Goal: Information Seeking & Learning: Find specific fact

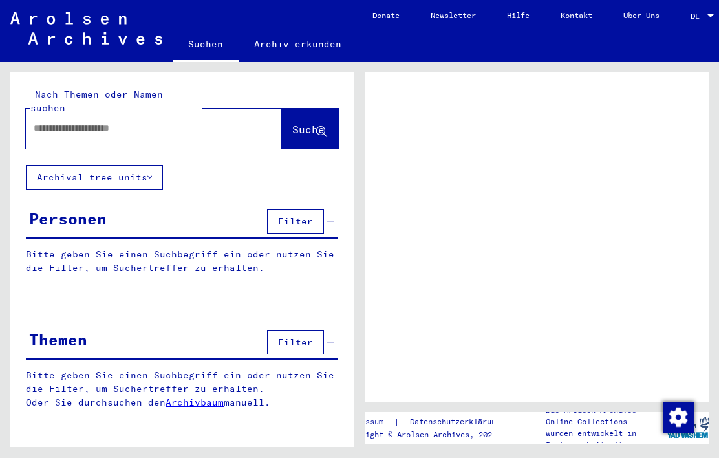
click at [133, 122] on input "text" at bounding box center [142, 129] width 217 height 14
type input "******"
click at [303, 123] on span "Suche" at bounding box center [308, 129] width 32 height 13
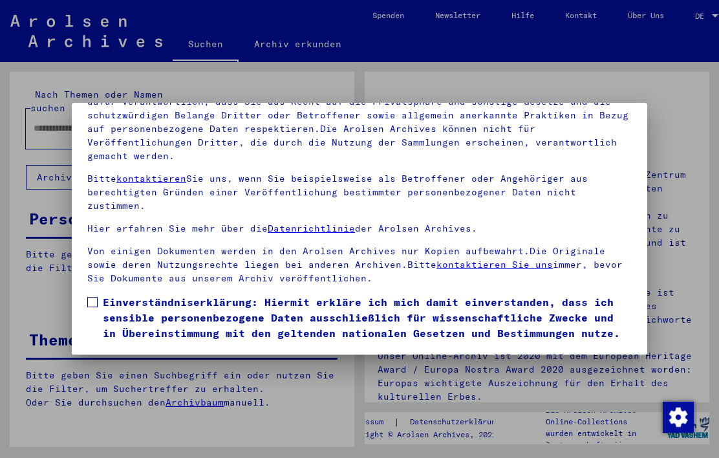
scroll to position [147, 0]
click at [92, 294] on label "Einverständniserklärung: Hiermit erkläre ich mich damit einverstanden, dass ich…" at bounding box center [359, 333] width 545 height 78
click at [122, 378] on button "Ich stimme zu" at bounding box center [136, 390] width 98 height 25
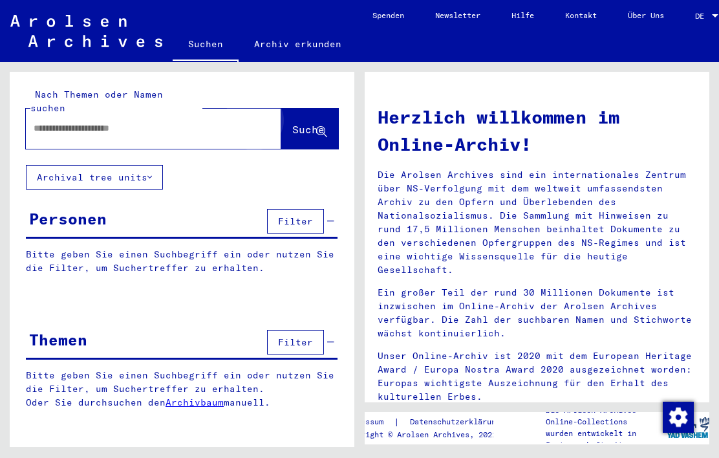
click at [300, 123] on span "Suche" at bounding box center [308, 129] width 32 height 13
click at [89, 122] on input "text" at bounding box center [138, 129] width 209 height 14
type input "******"
click at [298, 123] on span "Suche" at bounding box center [308, 129] width 32 height 13
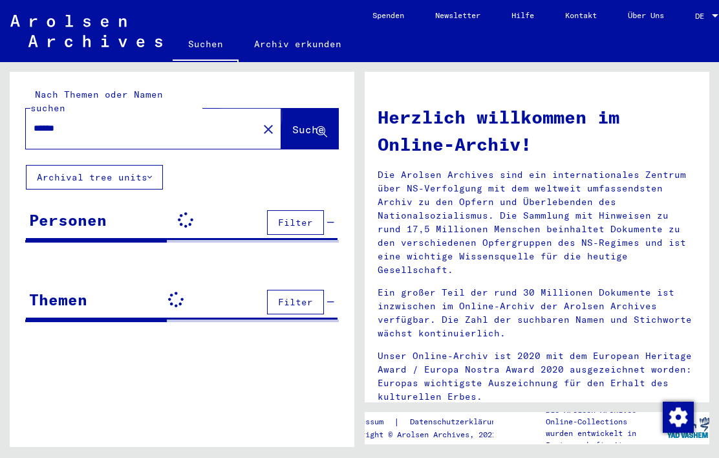
click at [298, 123] on span "Suche" at bounding box center [308, 129] width 32 height 13
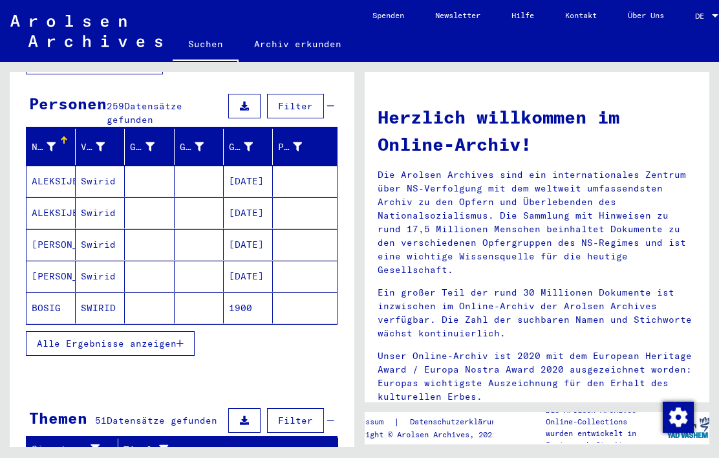
scroll to position [122, 0]
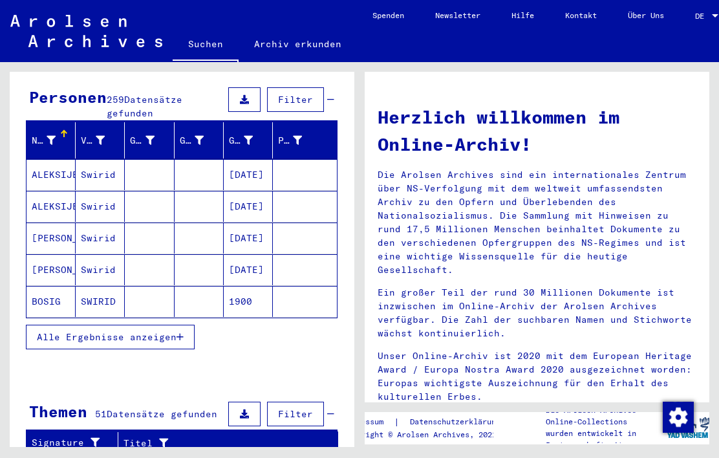
click at [53, 331] on span "Alle Ergebnisse anzeigen" at bounding box center [107, 337] width 140 height 12
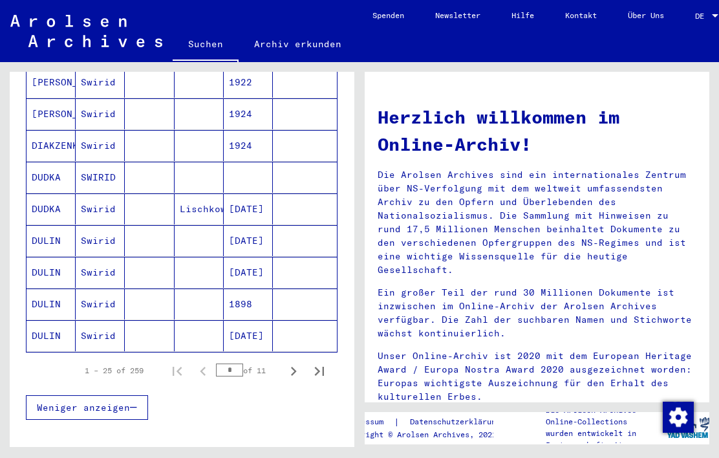
scroll to position [763, 0]
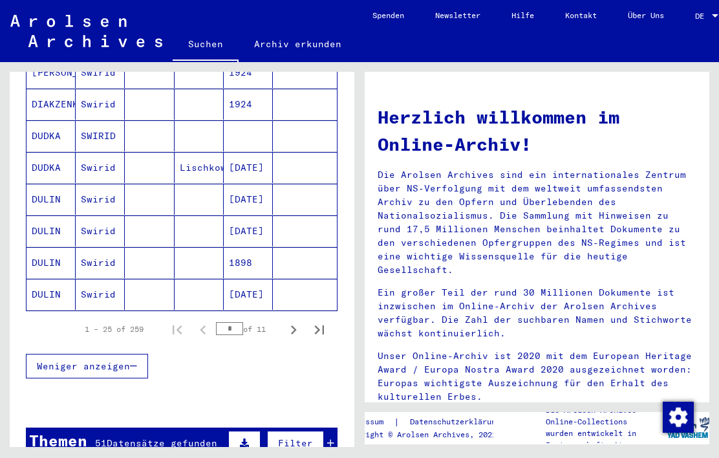
click at [293, 325] on icon "Next page" at bounding box center [294, 329] width 6 height 9
type input "*"
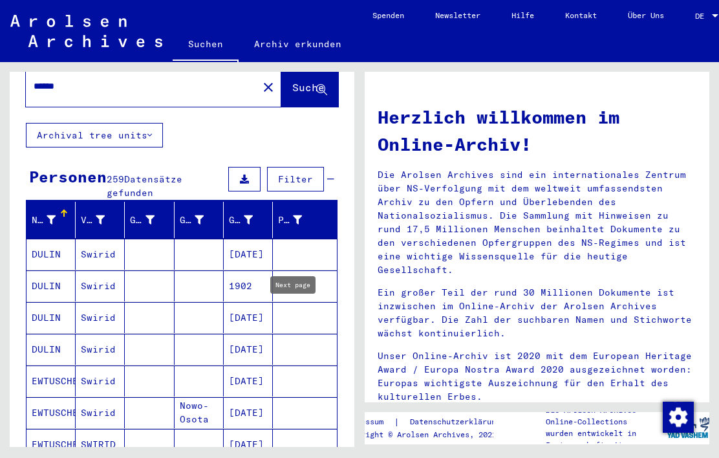
scroll to position [32, 0]
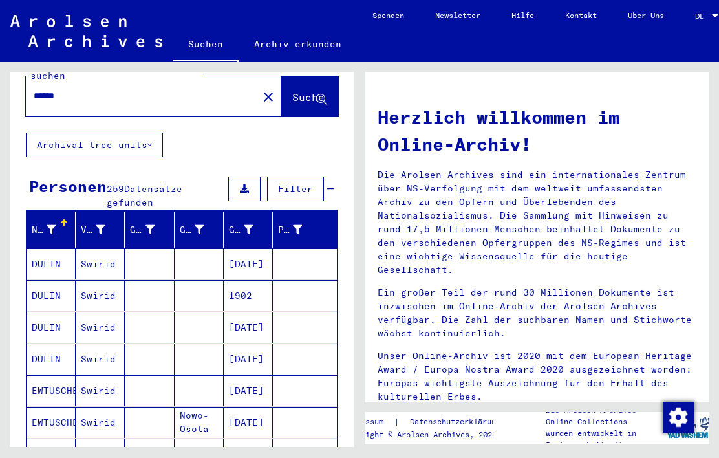
click at [49, 225] on icon at bounding box center [51, 229] width 9 height 9
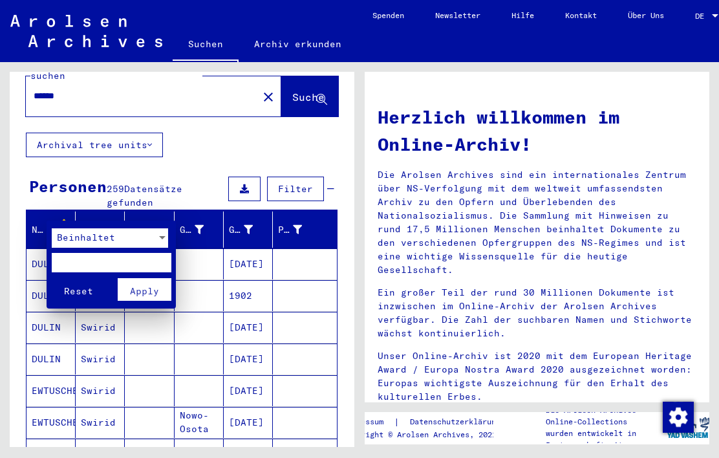
click at [91, 160] on div at bounding box center [359, 229] width 719 height 458
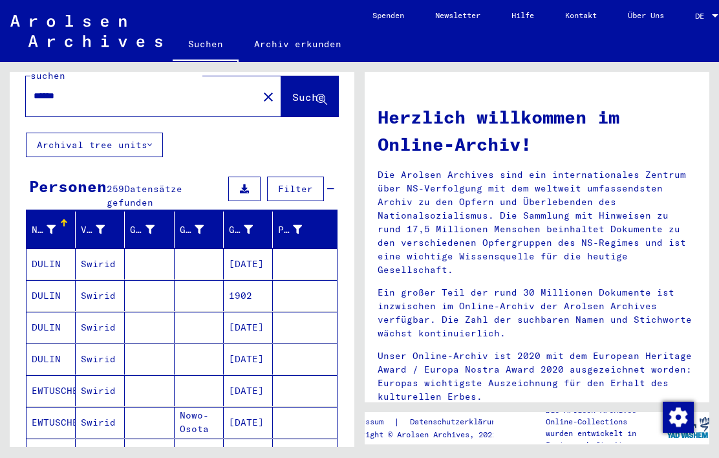
click at [93, 223] on div "Vorname" at bounding box center [93, 230] width 24 height 14
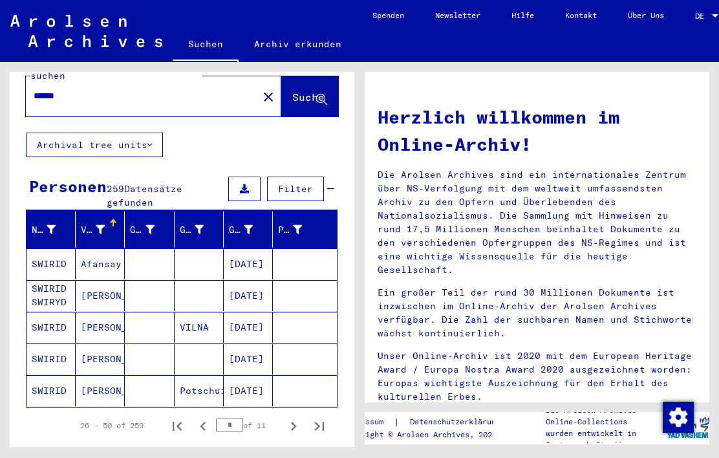
click at [50, 280] on mat-cell "SWIRID SWIRYD" at bounding box center [51, 295] width 49 height 31
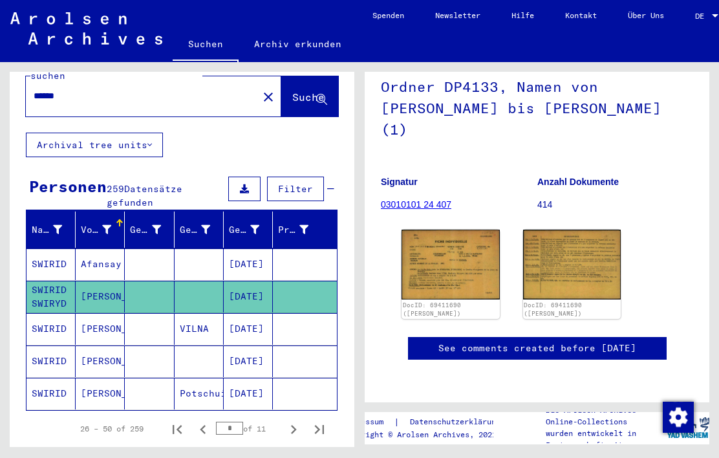
click at [447, 230] on img at bounding box center [451, 264] width 98 height 69
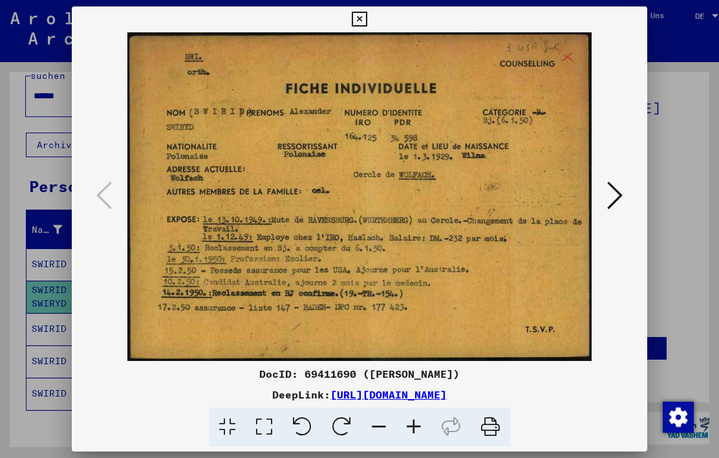
click at [367, 25] on icon at bounding box center [359, 20] width 15 height 16
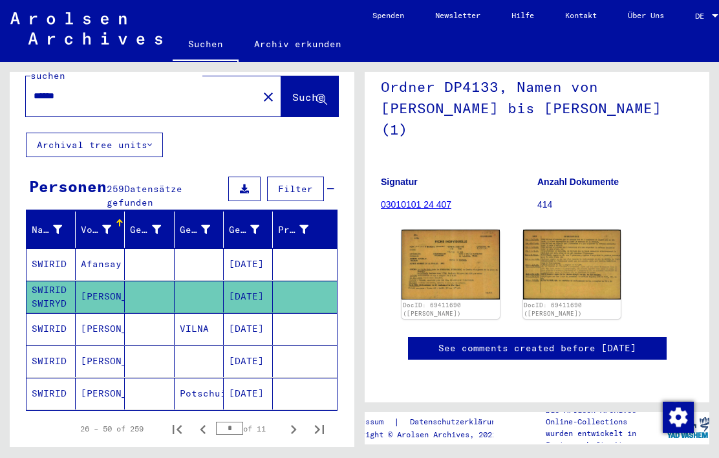
click at [98, 251] on mat-cell "Afansay" at bounding box center [100, 264] width 49 height 32
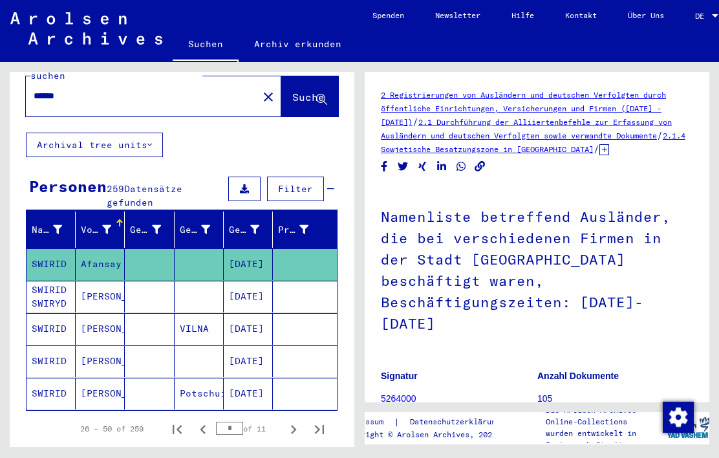
click at [83, 320] on mat-cell "[PERSON_NAME]" at bounding box center [100, 329] width 49 height 32
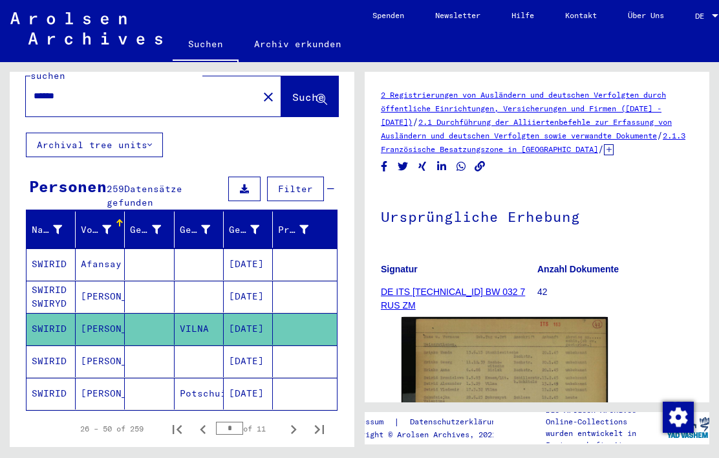
click at [261, 91] on mat-icon "close" at bounding box center [269, 97] width 16 height 16
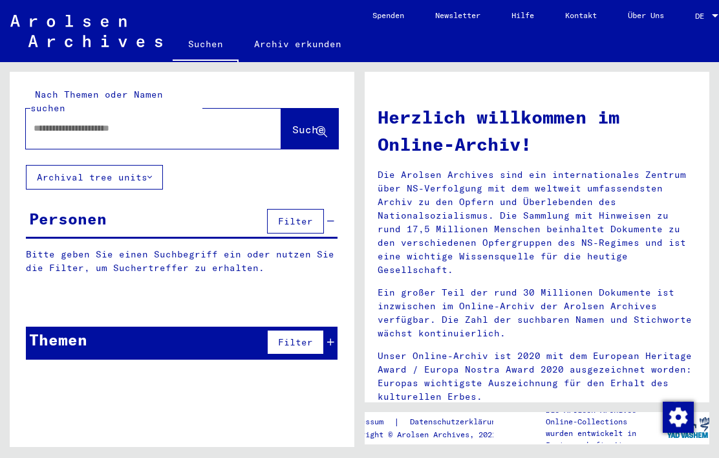
click at [210, 122] on input "text" at bounding box center [138, 129] width 209 height 14
type input "********"
click at [306, 109] on button "Suche" at bounding box center [309, 129] width 57 height 40
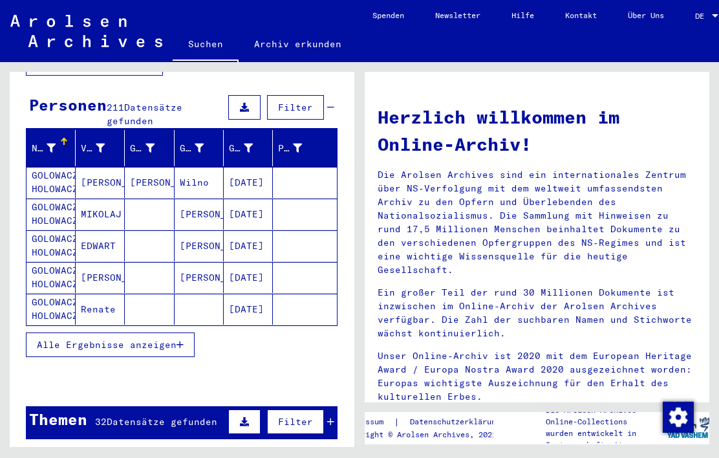
scroll to position [113, 0]
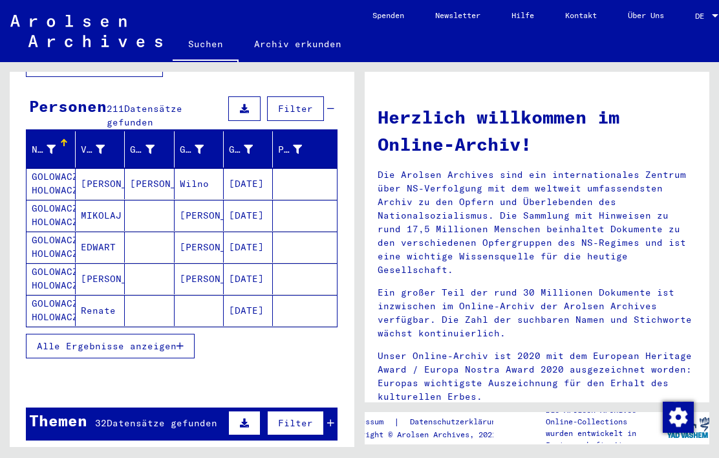
click at [307, 103] on span "Filter" at bounding box center [295, 109] width 35 height 12
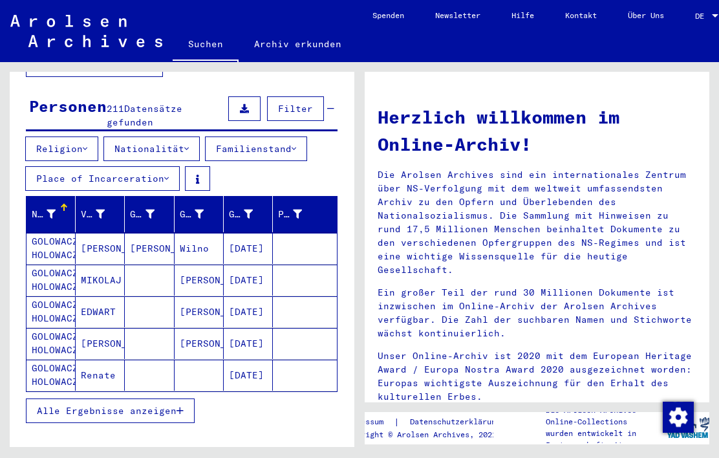
click at [265, 163] on div "Religion Nationalität Familienstand Place of Incarceration" at bounding box center [182, 166] width 345 height 60
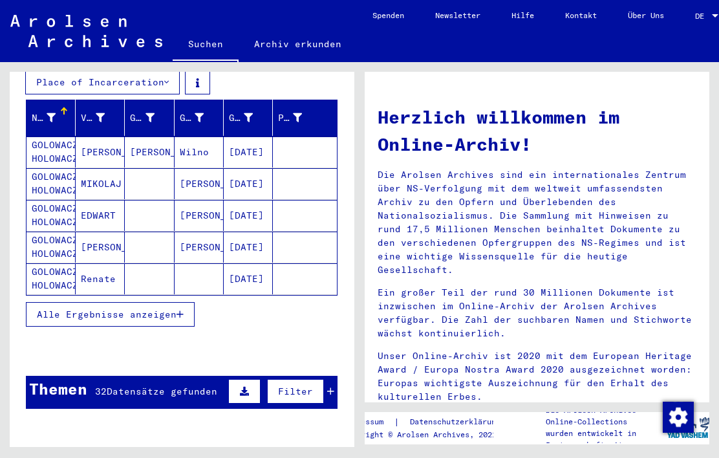
scroll to position [217, 0]
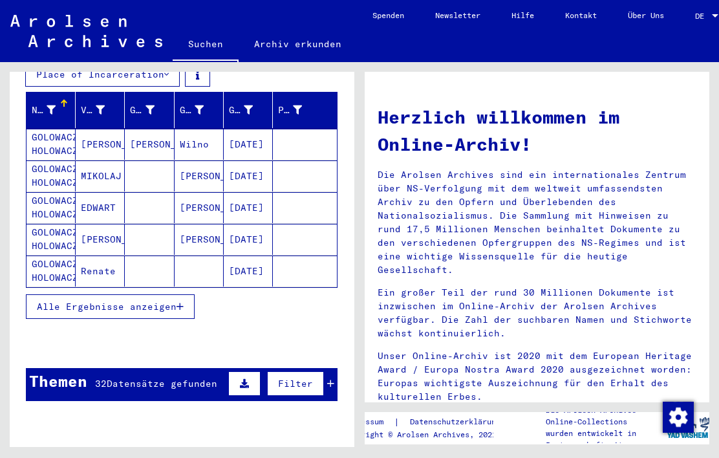
click at [61, 301] on span "Alle Ergebnisse anzeigen" at bounding box center [107, 307] width 140 height 12
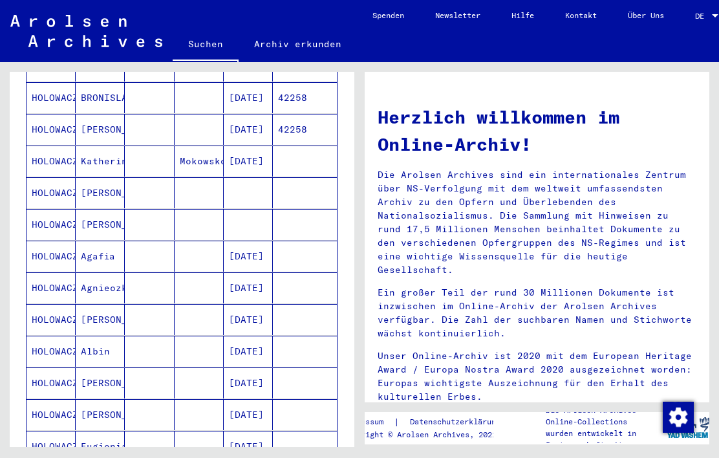
scroll to position [581, 0]
click at [96, 246] on mat-cell "Agafia" at bounding box center [100, 255] width 49 height 31
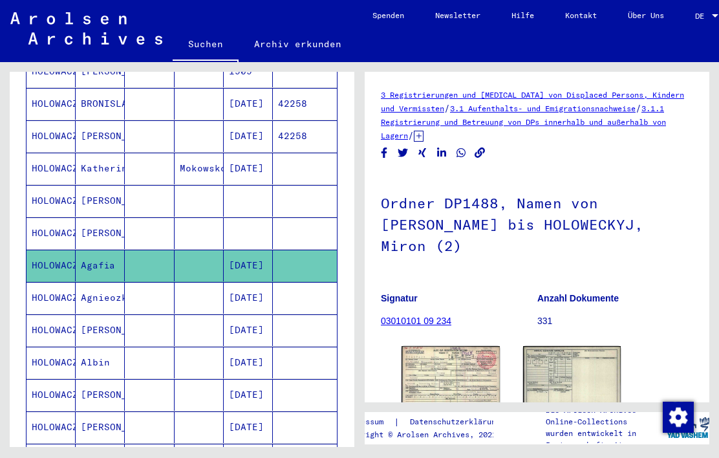
click at [47, 285] on mat-cell "HOLOWACZ" at bounding box center [51, 298] width 49 height 32
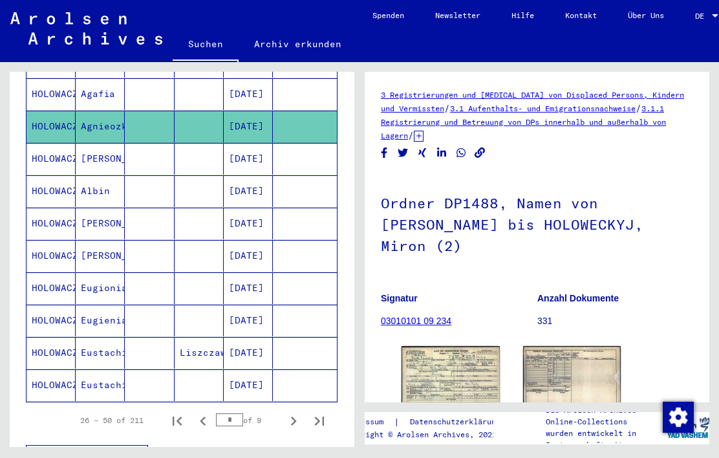
scroll to position [783, 0]
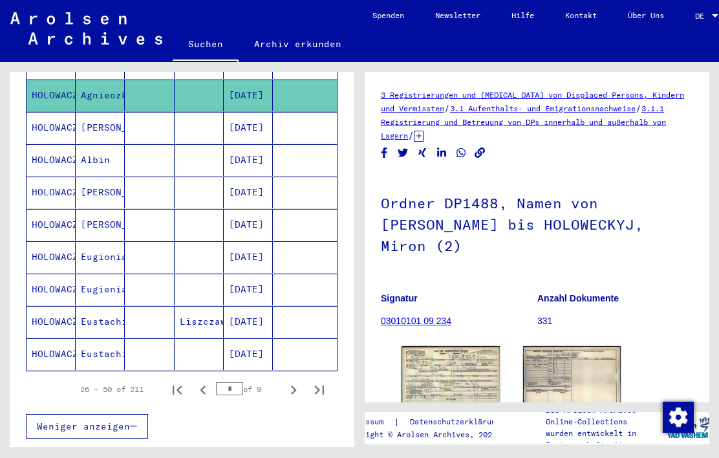
click at [48, 279] on mat-cell "HOLOWACZ" at bounding box center [51, 290] width 49 height 32
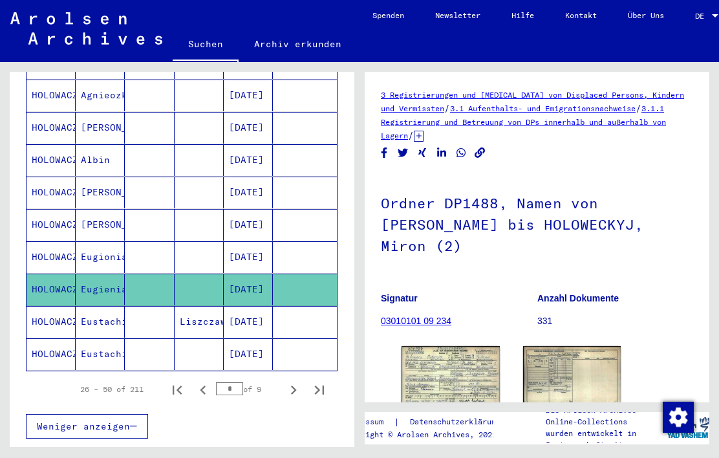
click at [447, 364] on img at bounding box center [451, 376] width 98 height 61
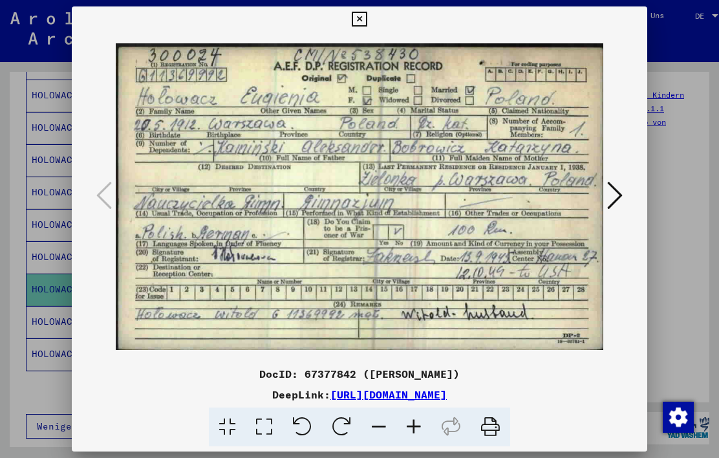
click at [367, 16] on icon at bounding box center [359, 20] width 15 height 16
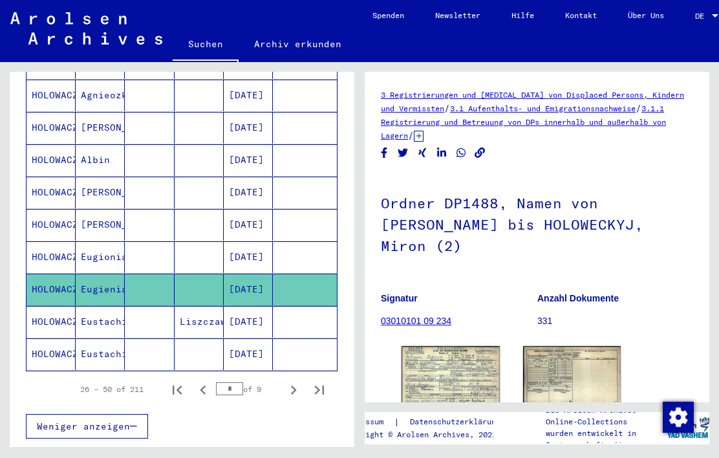
click at [47, 312] on mat-cell "HOLOWACZ" at bounding box center [51, 322] width 49 height 32
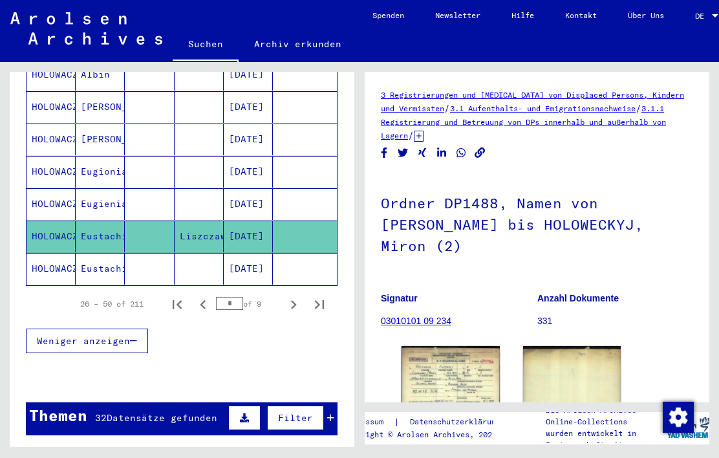
scroll to position [867, 0]
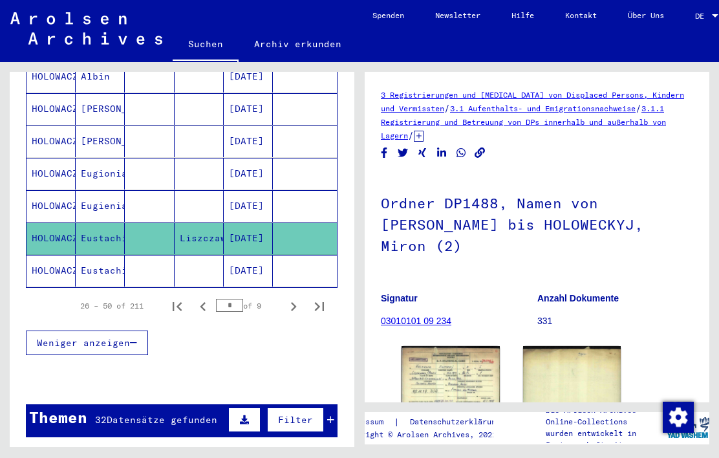
click at [295, 298] on icon "Next page" at bounding box center [294, 307] width 18 height 18
type input "*"
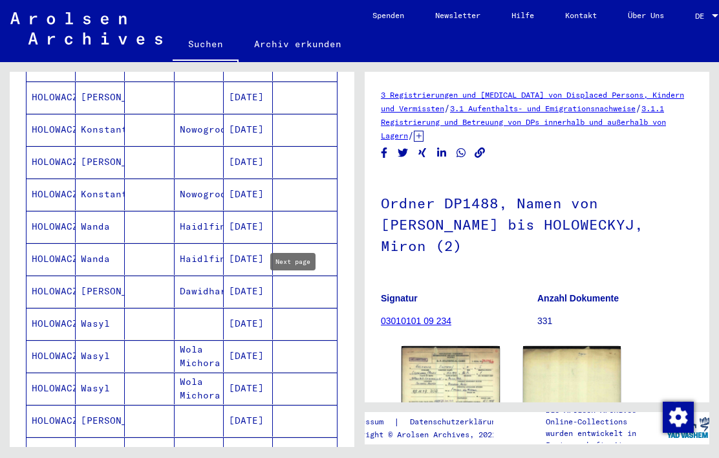
scroll to position [619, 0]
click at [43, 212] on mat-cell "HOLOWACZ" at bounding box center [51, 228] width 49 height 32
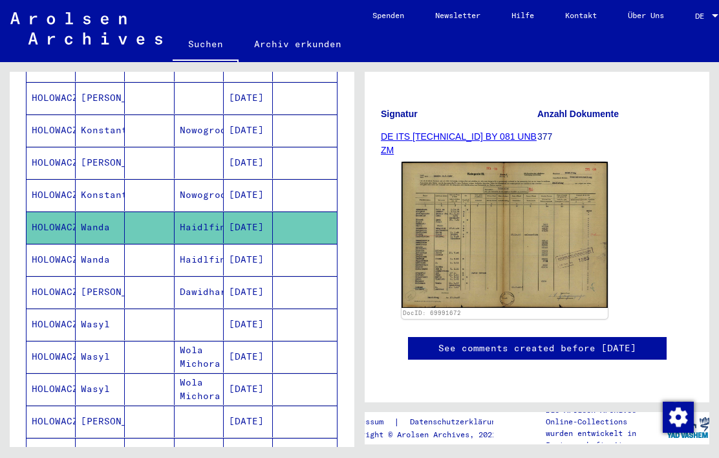
scroll to position [244, 0]
click at [459, 186] on img at bounding box center [505, 235] width 206 height 146
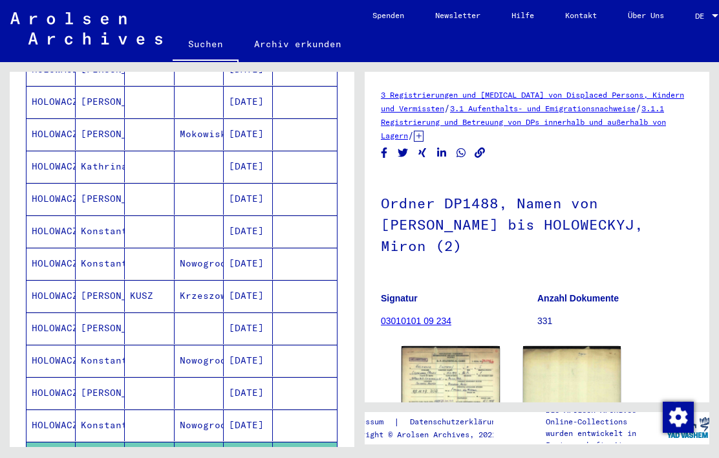
scroll to position [382, 0]
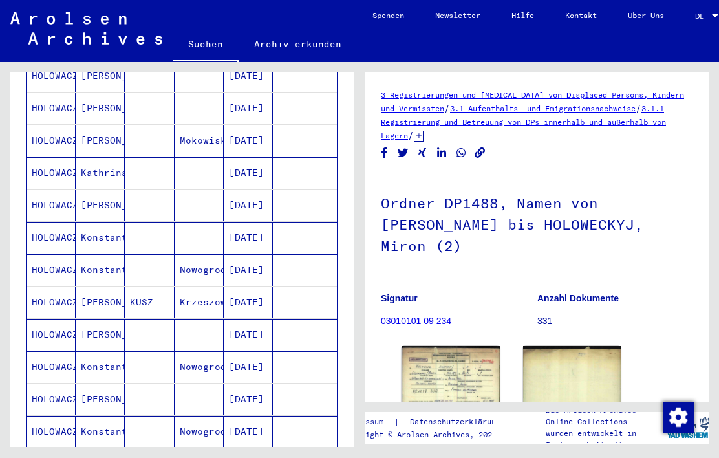
click at [51, 192] on mat-cell "HOLOWACZ" at bounding box center [51, 206] width 49 height 32
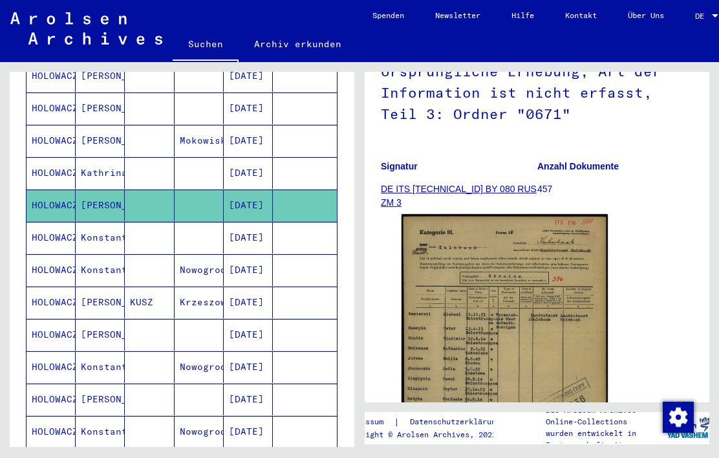
scroll to position [149, 0]
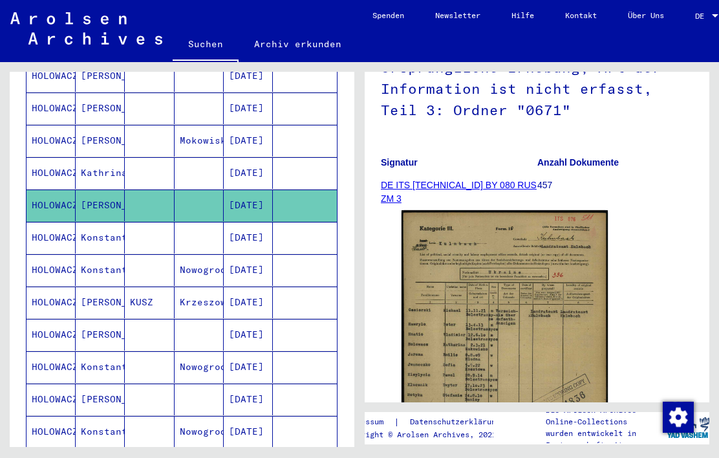
click at [440, 300] on img at bounding box center [505, 353] width 206 height 287
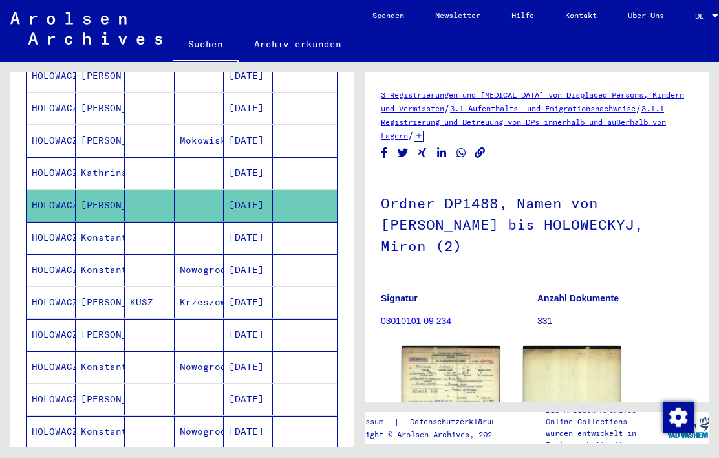
click at [53, 162] on mat-cell "HOLOWACZ" at bounding box center [51, 173] width 49 height 32
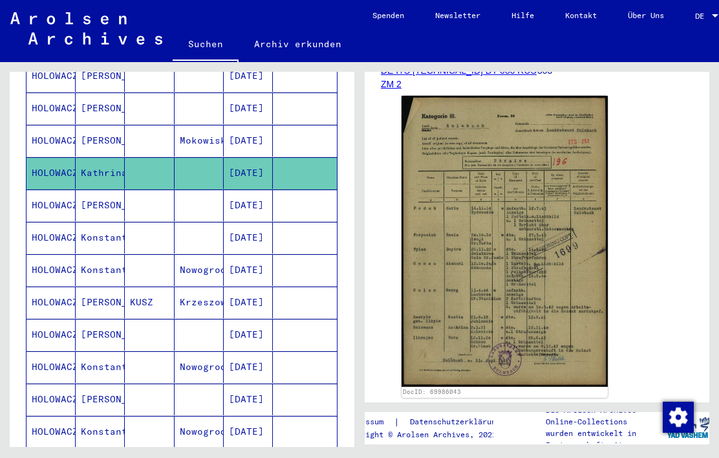
scroll to position [264, 0]
click at [447, 287] on img at bounding box center [505, 241] width 206 height 291
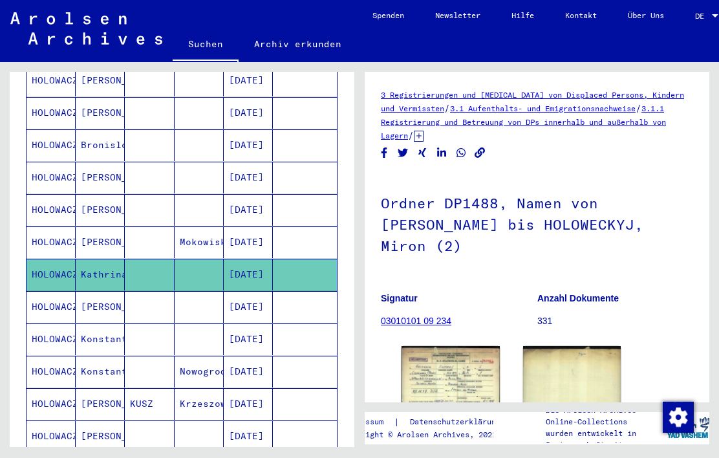
scroll to position [278, 0]
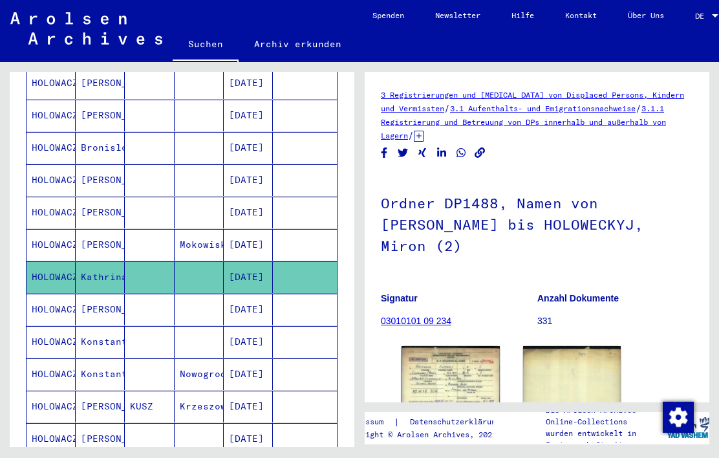
click at [47, 236] on mat-cell "HOLOWACZ" at bounding box center [51, 245] width 49 height 32
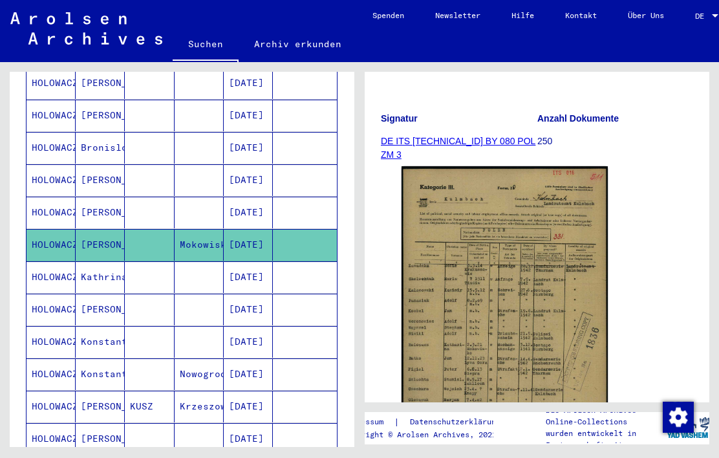
scroll to position [240, 0]
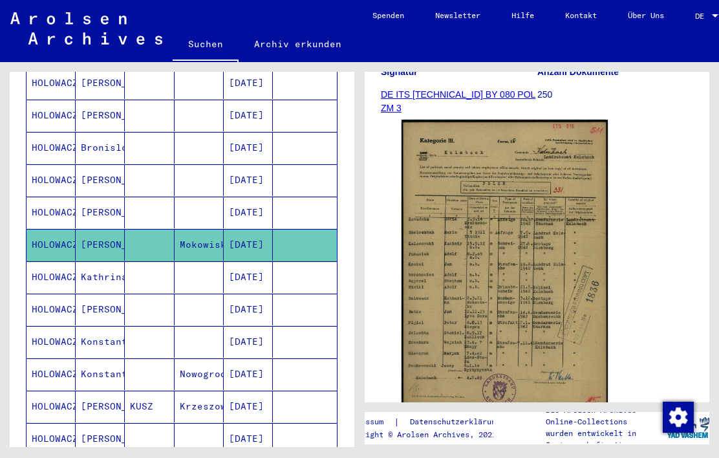
click at [440, 291] on img at bounding box center [505, 265] width 206 height 290
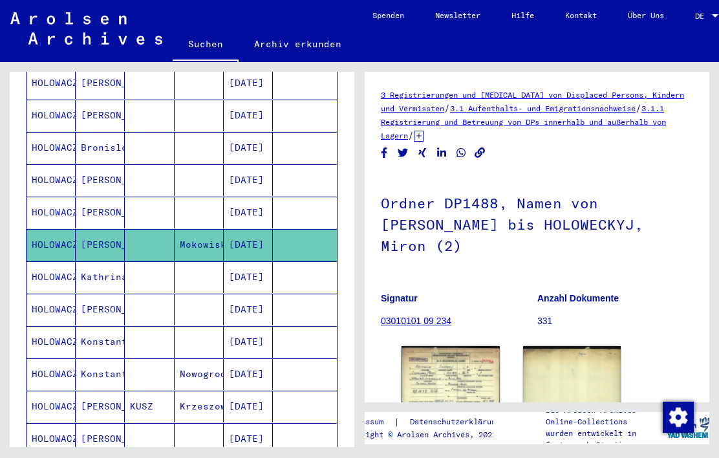
click at [107, 201] on mat-cell "[PERSON_NAME]" at bounding box center [100, 213] width 49 height 32
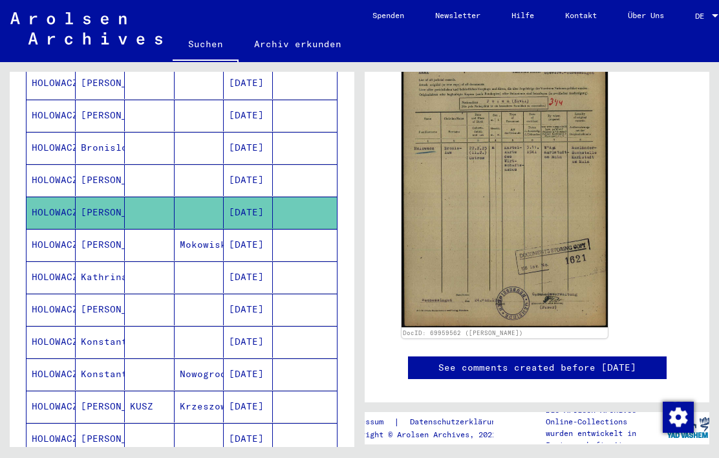
scroll to position [316, 0]
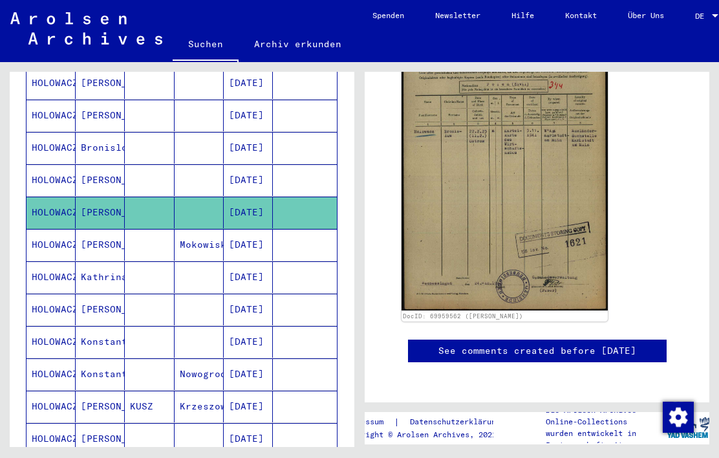
click at [464, 233] on img at bounding box center [505, 166] width 206 height 288
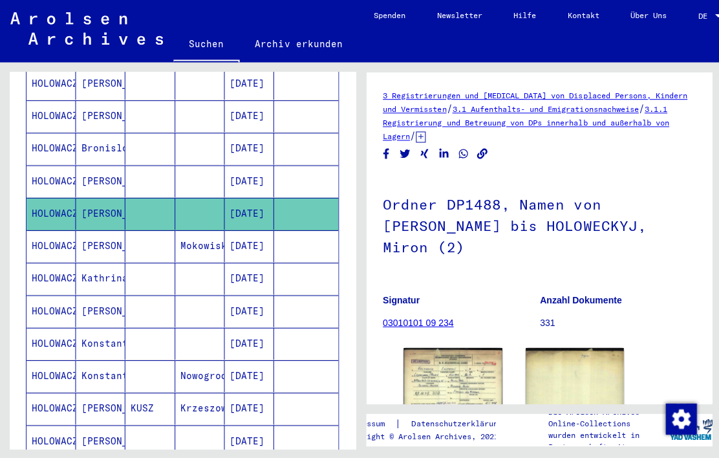
scroll to position [45, 0]
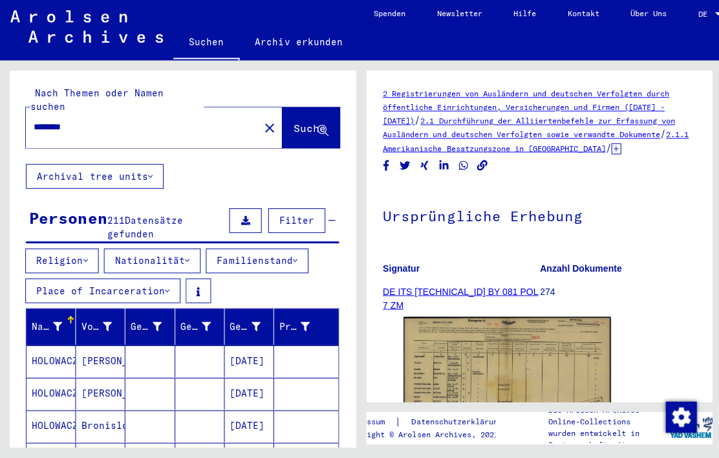
click at [134, 122] on input "********" at bounding box center [142, 129] width 217 height 14
click at [261, 122] on mat-icon "close" at bounding box center [269, 130] width 16 height 16
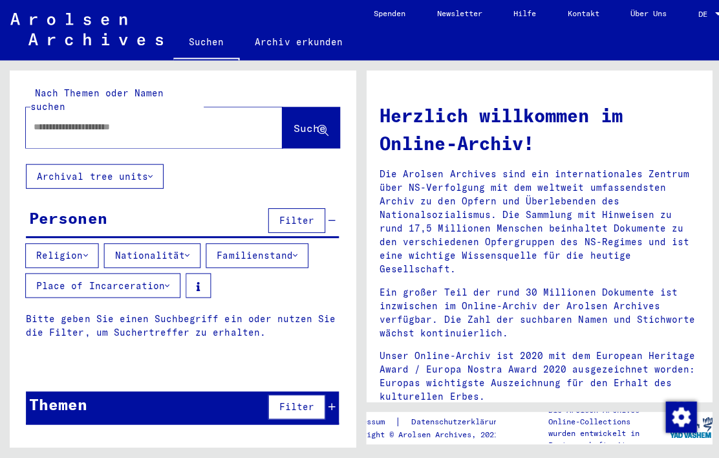
click at [170, 122] on input "text" at bounding box center [138, 129] width 209 height 14
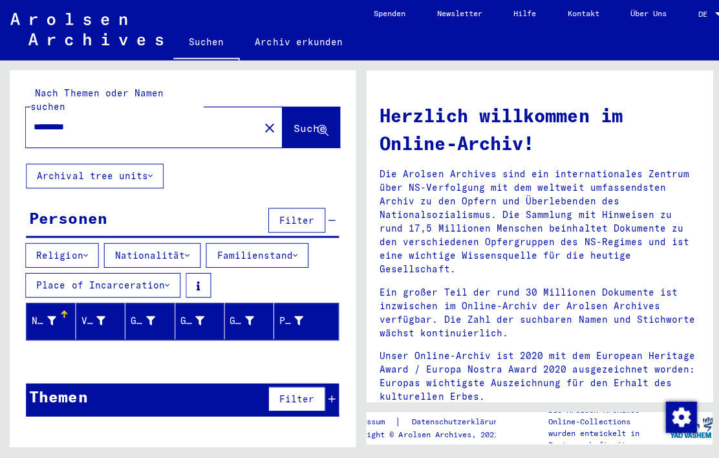
scroll to position [45, 0]
click at [202, 122] on input "*********" at bounding box center [138, 129] width 209 height 14
type input "********"
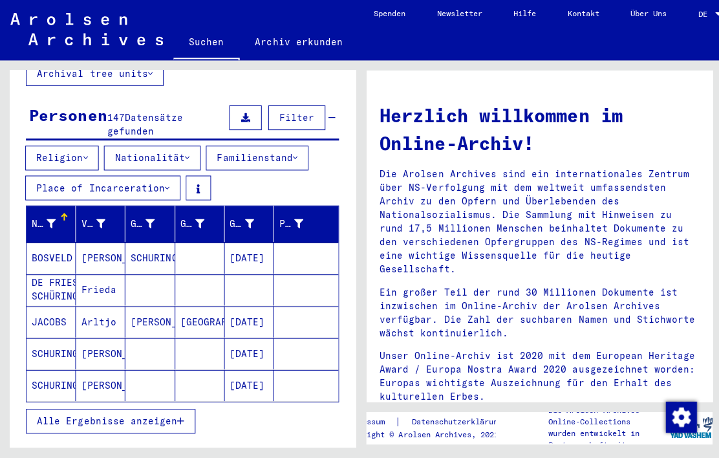
scroll to position [102, 0]
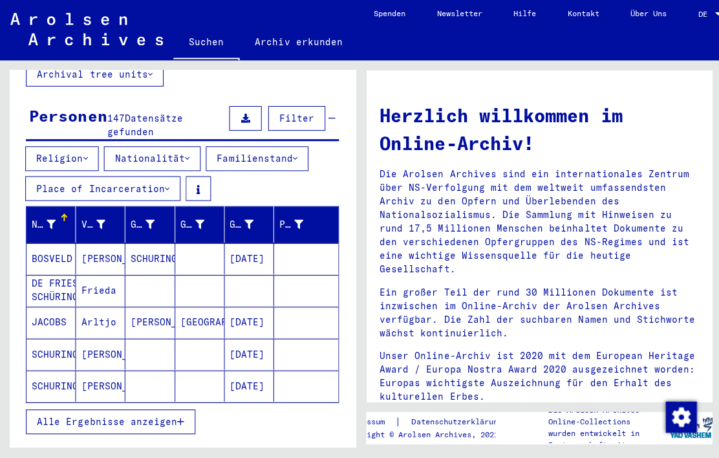
click at [80, 416] on span "Alle Ergebnisse anzeigen" at bounding box center [107, 422] width 140 height 12
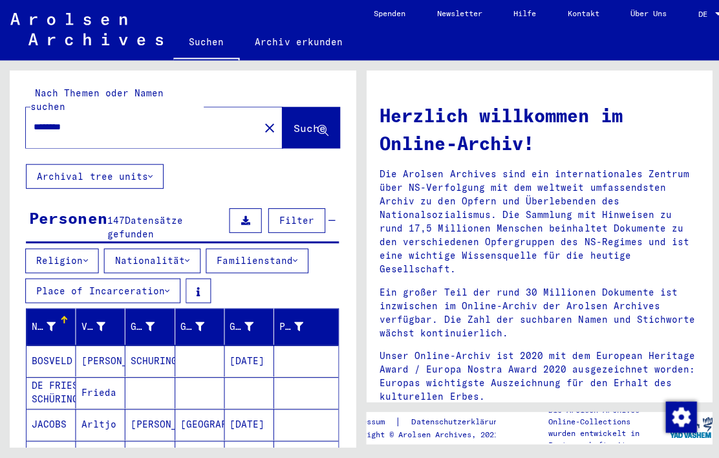
scroll to position [0, 0]
click at [261, 122] on mat-icon "close" at bounding box center [269, 130] width 16 height 16
